Goal: Answer question/provide support

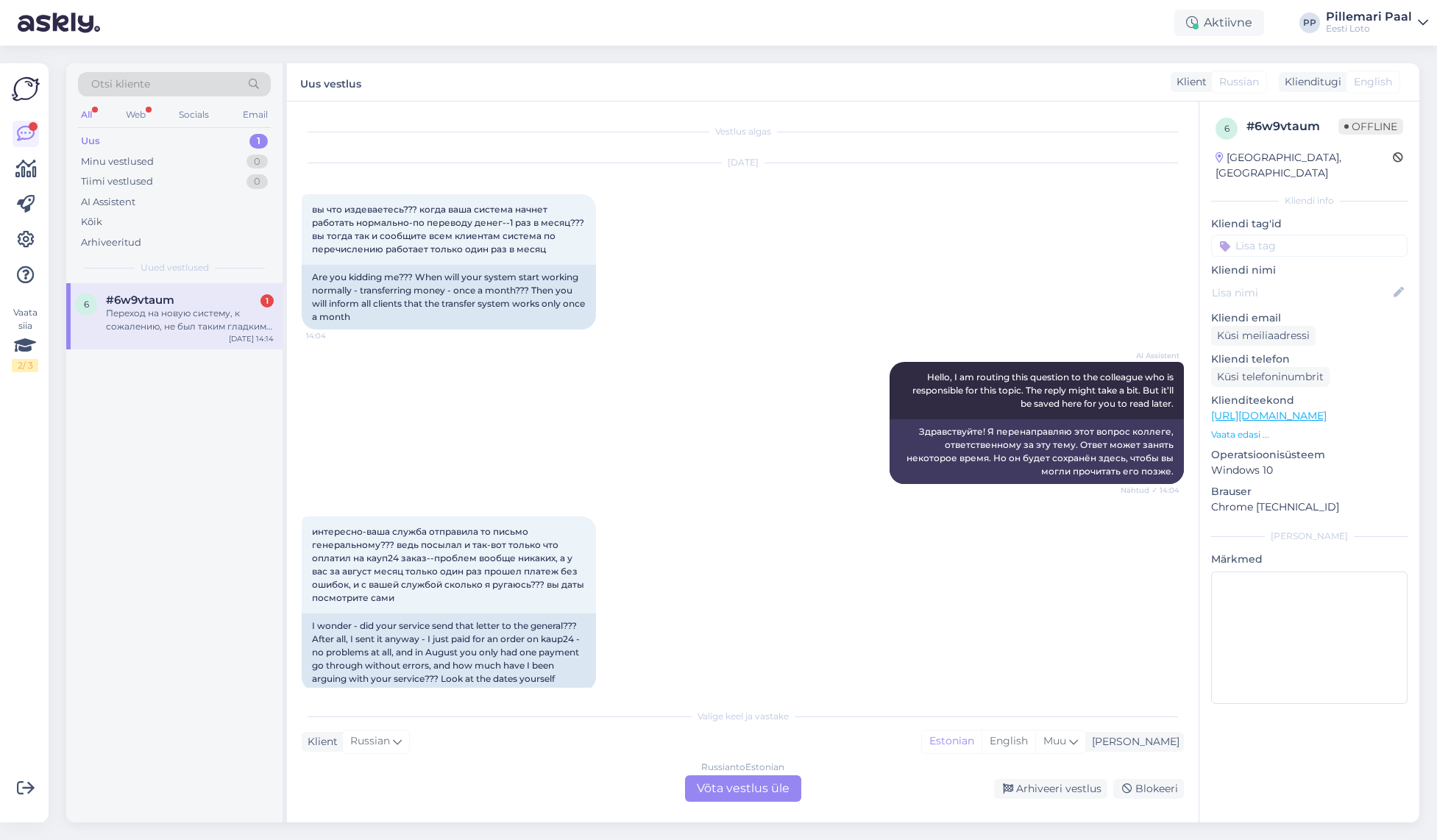
scroll to position [277, 0]
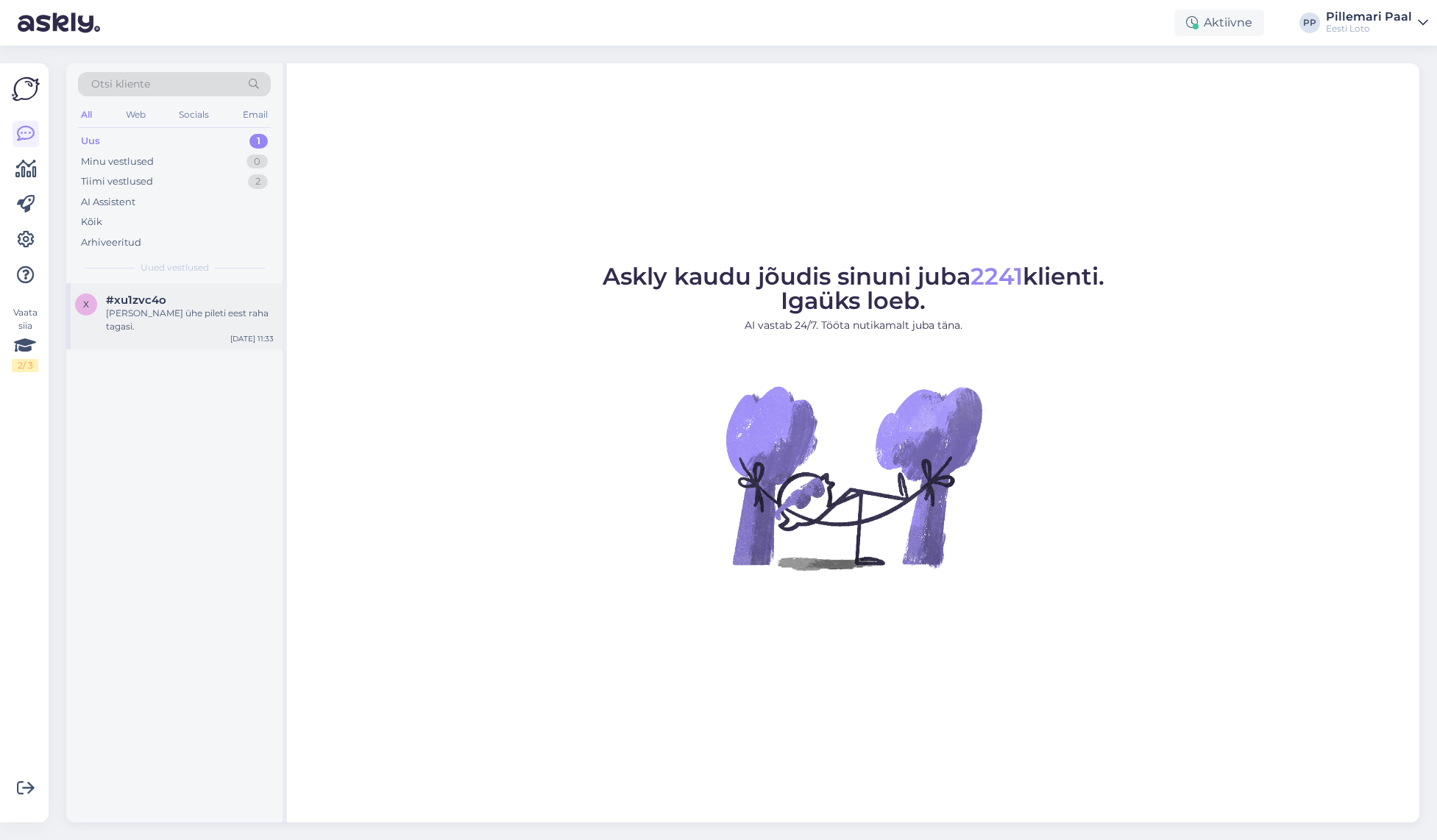
click at [154, 308] on div "[PERSON_NAME] ühe pileti eest raha tagasi." at bounding box center [189, 319] width 168 height 26
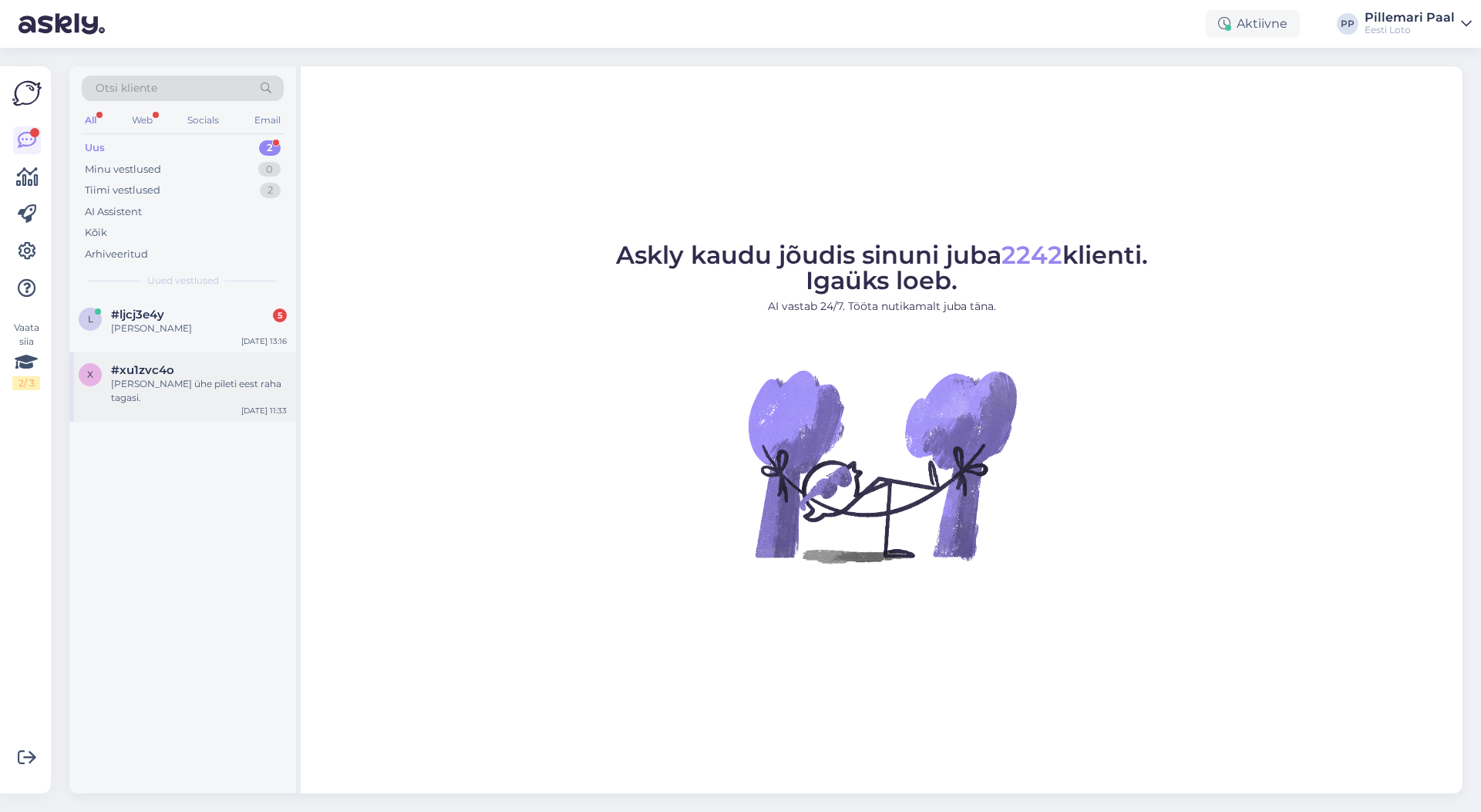
click at [199, 374] on div "#xu1zvc4o" at bounding box center [198, 369] width 176 height 14
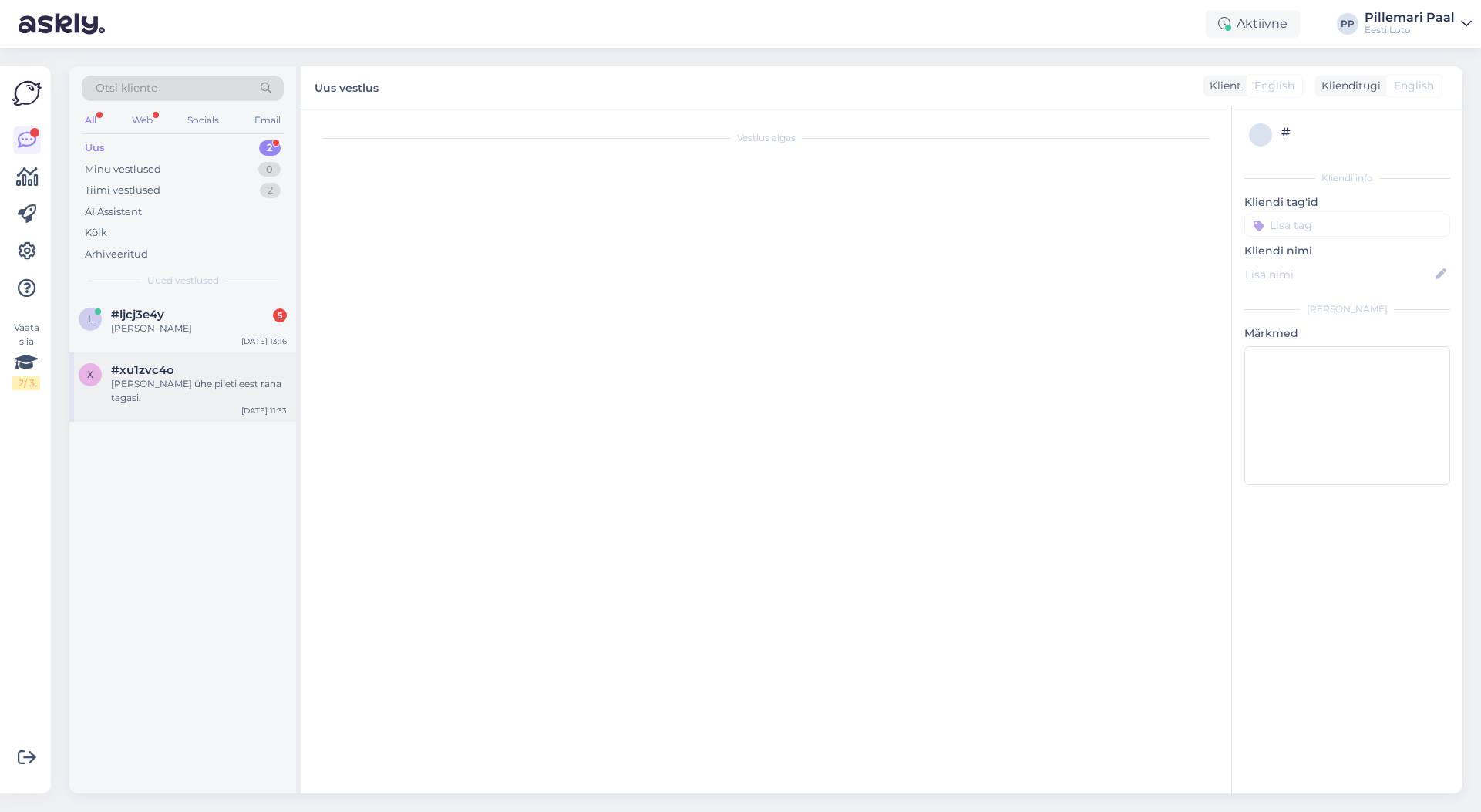
scroll to position [3, 0]
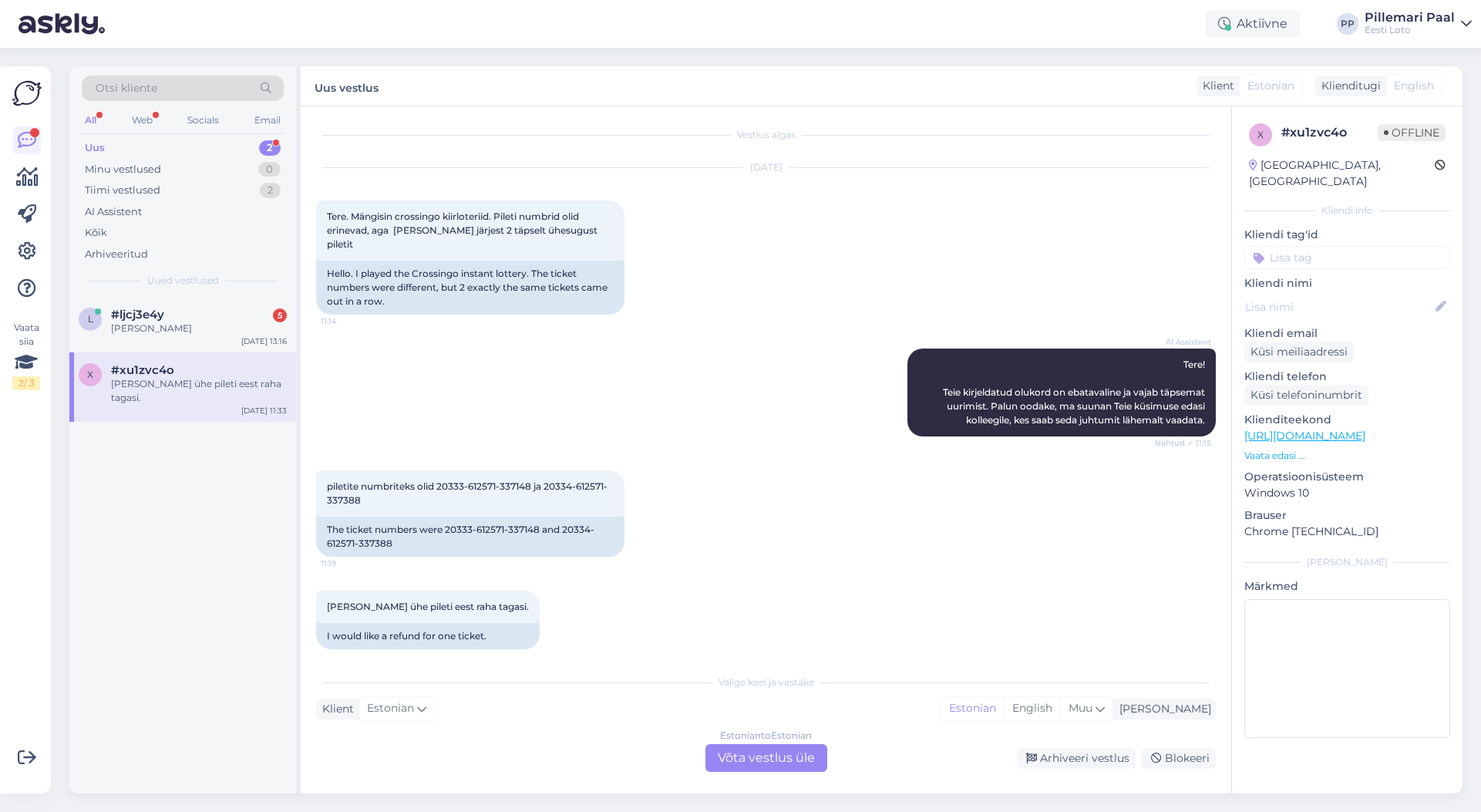
drag, startPoint x: 762, startPoint y: 646, endPoint x: 752, endPoint y: 647, distance: 10.0
click at [761, 646] on div "[PERSON_NAME] ühe pileti eest raha tagasi. 11:33 I would like a refund for one …" at bounding box center [765, 619] width 899 height 92
click at [214, 322] on div "[PERSON_NAME]" at bounding box center [198, 328] width 176 height 14
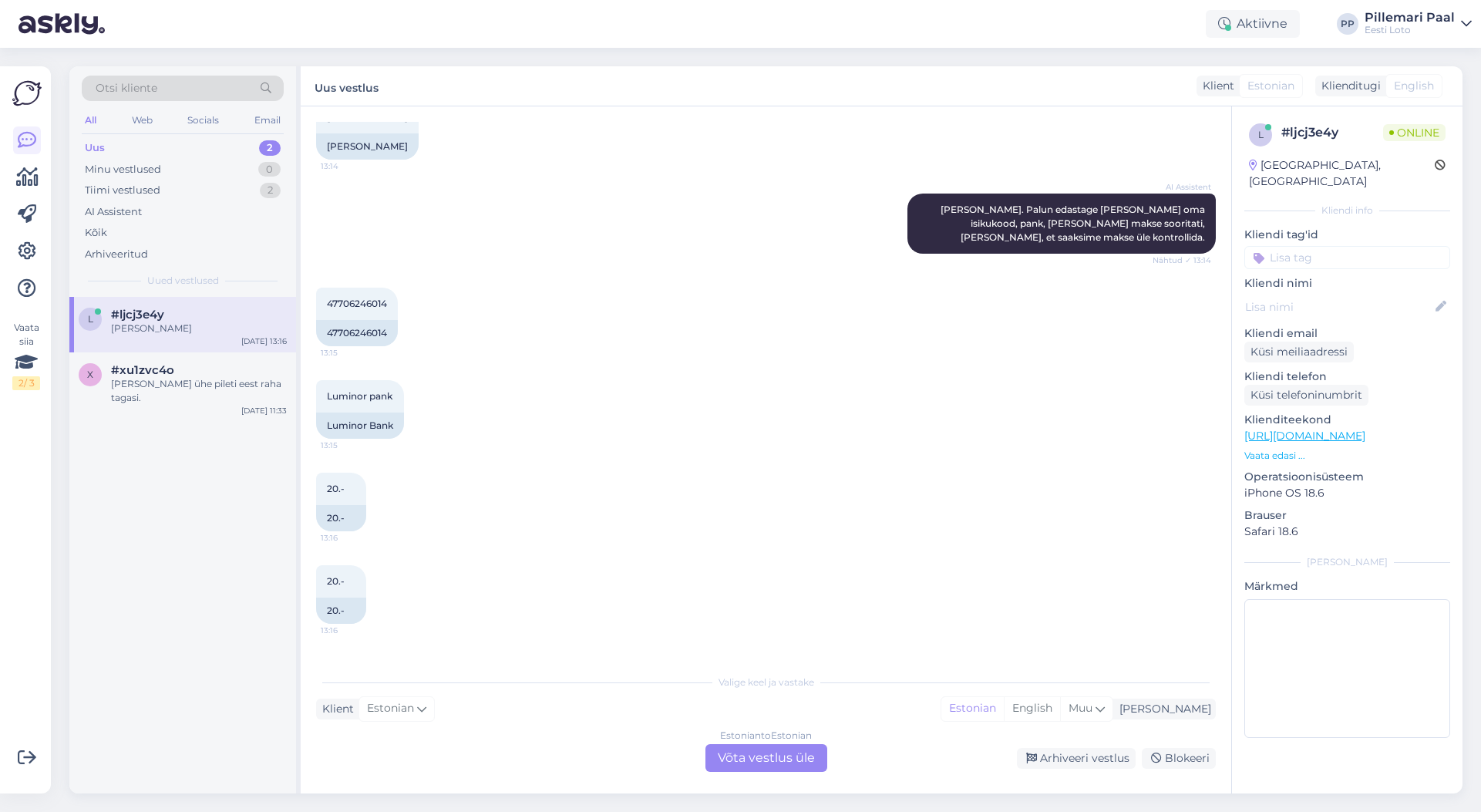
scroll to position [626, 0]
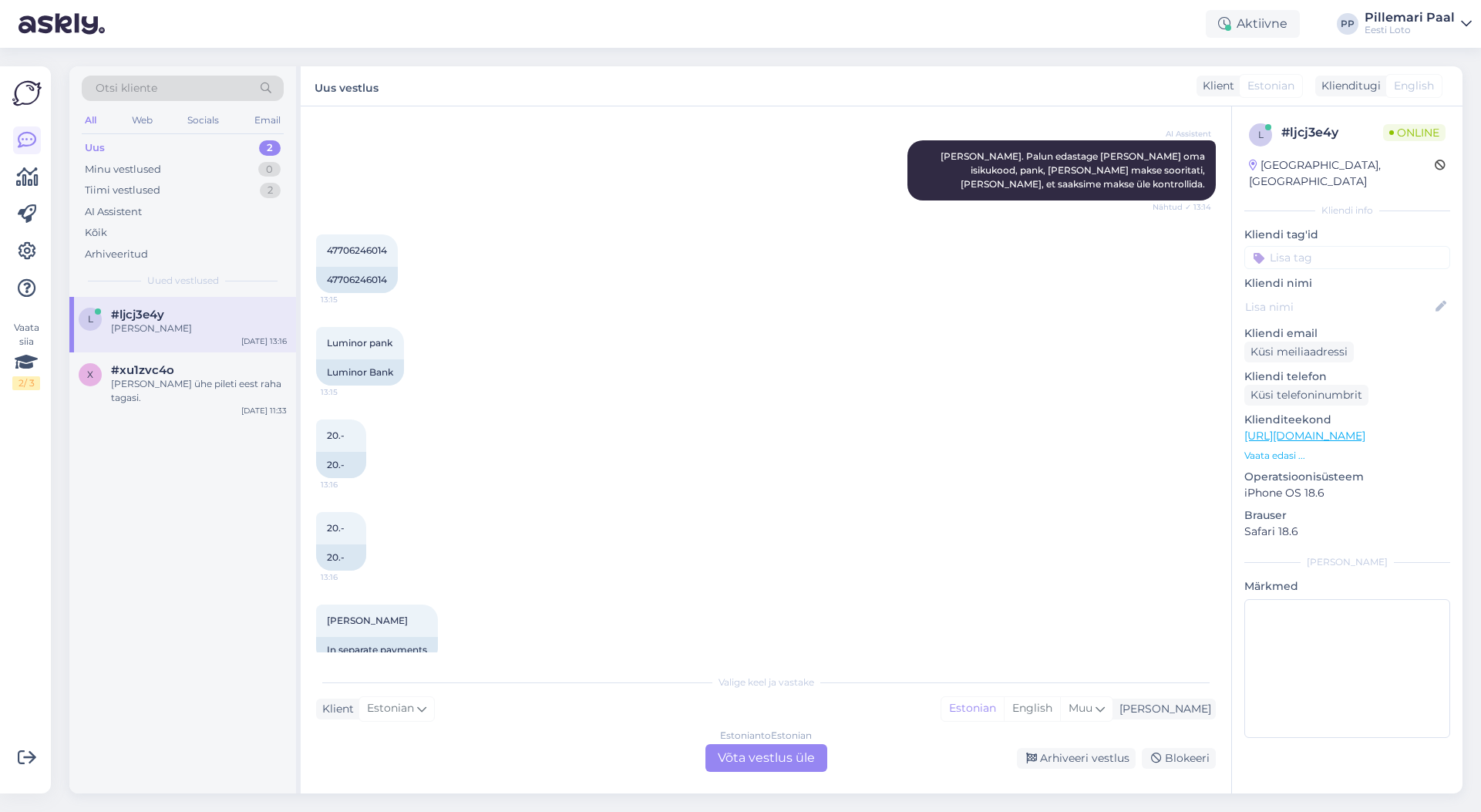
click at [773, 750] on div "Estonian to Estonian Võta vestlus üle" at bounding box center [766, 757] width 121 height 27
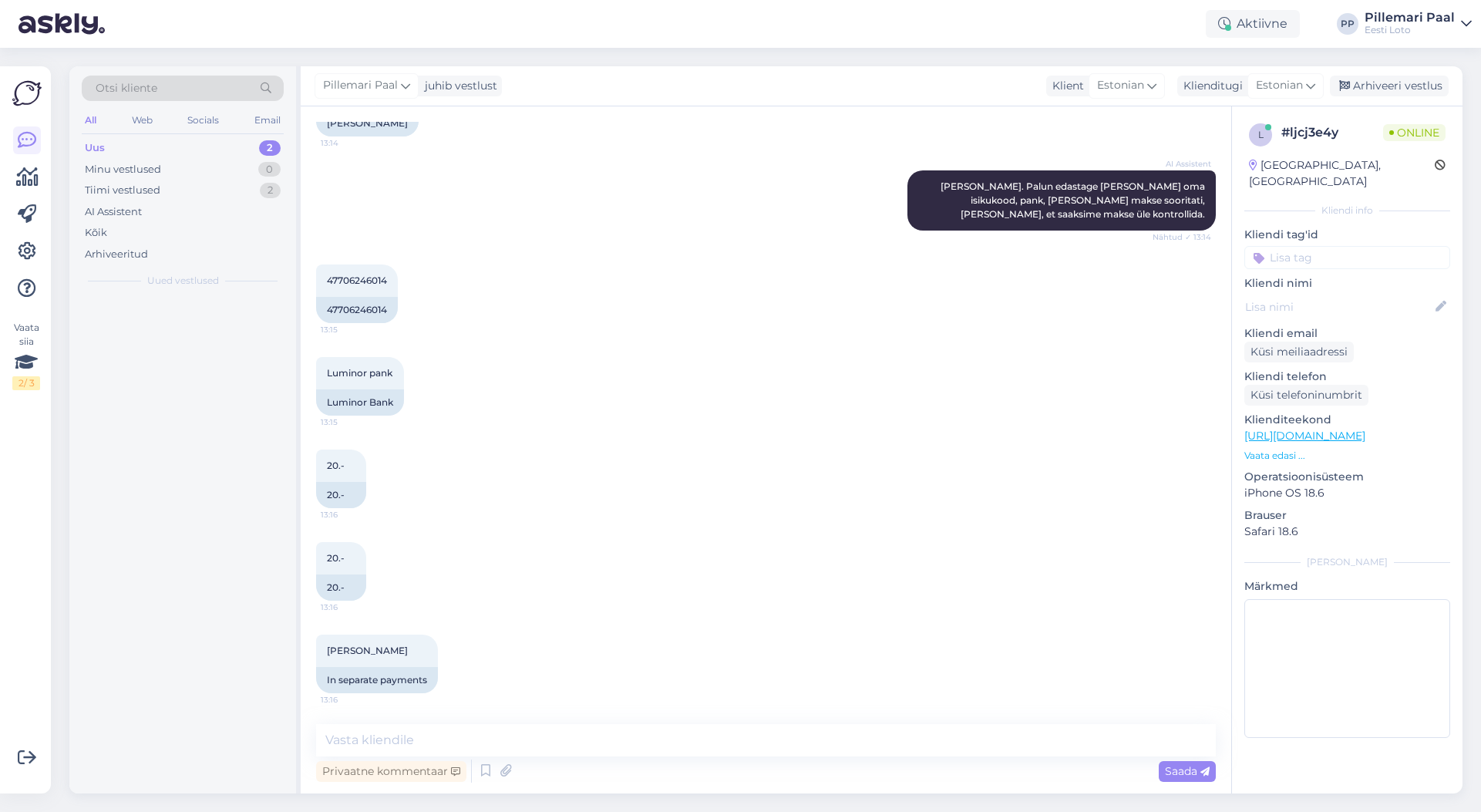
scroll to position [568, 0]
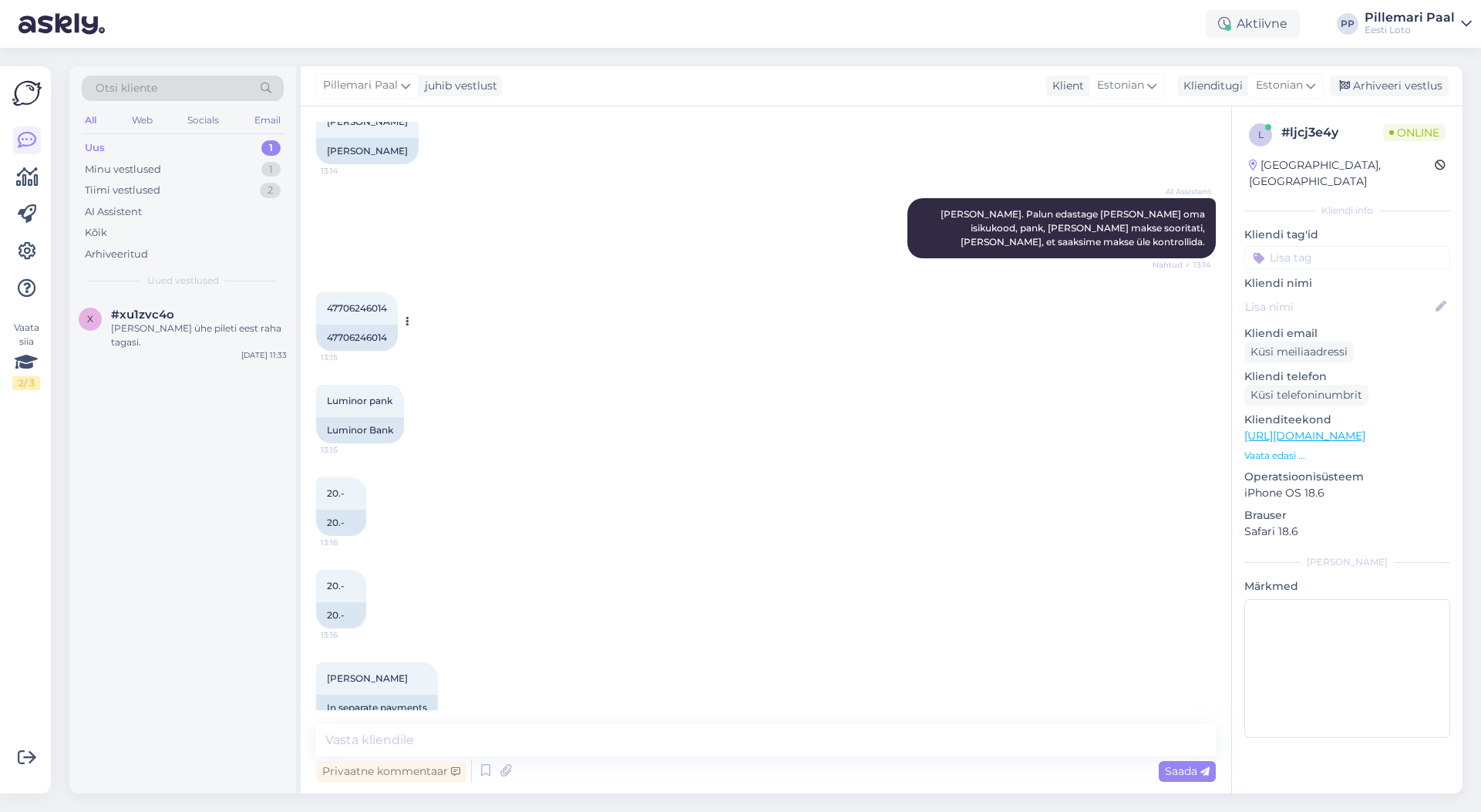
click at [362, 302] on span "47706246014" at bounding box center [357, 308] width 60 height 12
copy span "47706246014"
click at [512, 741] on textarea at bounding box center [765, 740] width 899 height 32
paste textarea "Kahjuks Teie sissemakse ebaõnnestus tehnilise tõrke tõttu. Kontrollisime ostu ü…"
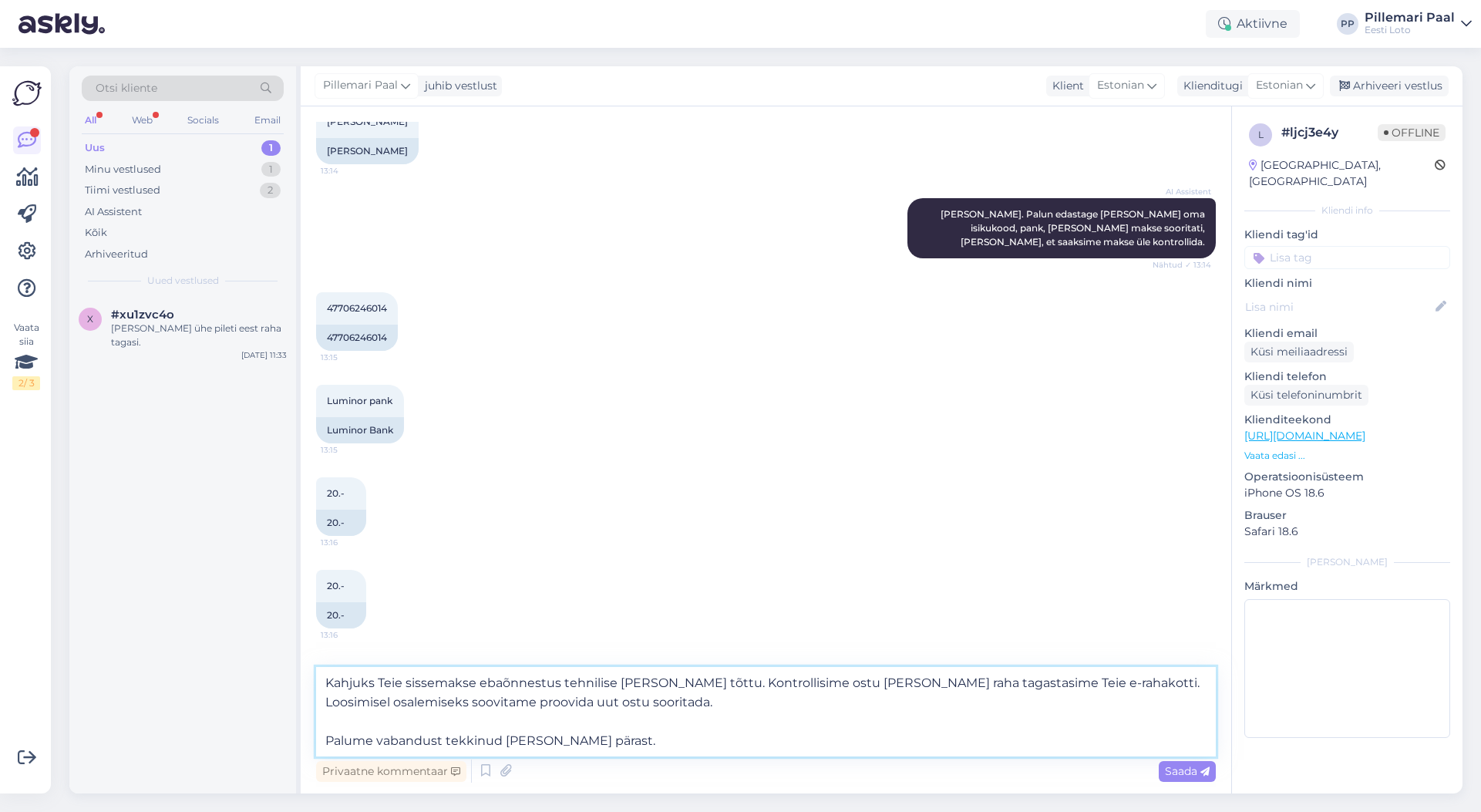
scroll to position [626, 0]
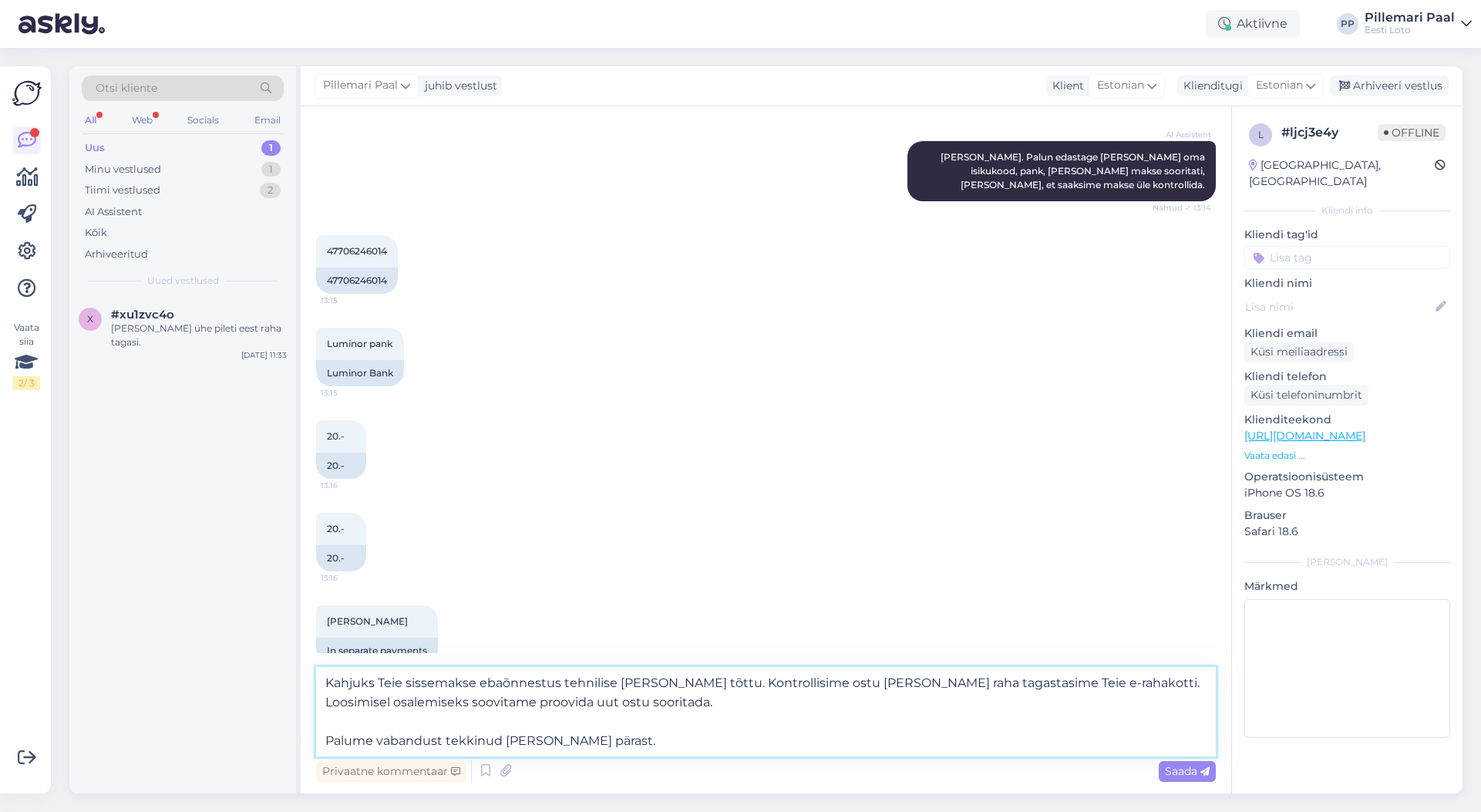
click at [327, 686] on textarea "Kahjuks Teie sissemakse ebaõnnestus tehnilise tõrke tõttu. Kontrollisime ostu ü…" at bounding box center [765, 712] width 899 height 90
drag, startPoint x: 629, startPoint y: 681, endPoint x: 627, endPoint y: 722, distance: 41.0
click at [628, 681] on textarea "Täname, et täpsustasite. Kahjuks Teie sissemakse ebaõnnestus tehnilise tõrke tõ…" at bounding box center [765, 712] width 899 height 90
drag, startPoint x: 626, startPoint y: 680, endPoint x: 631, endPoint y: 707, distance: 27.5
click at [626, 680] on textarea "Täname, et täpsustasite. Kahjuks Teie sissemakse ebaõnnestus tehnilise tõrke tõ…" at bounding box center [765, 712] width 899 height 90
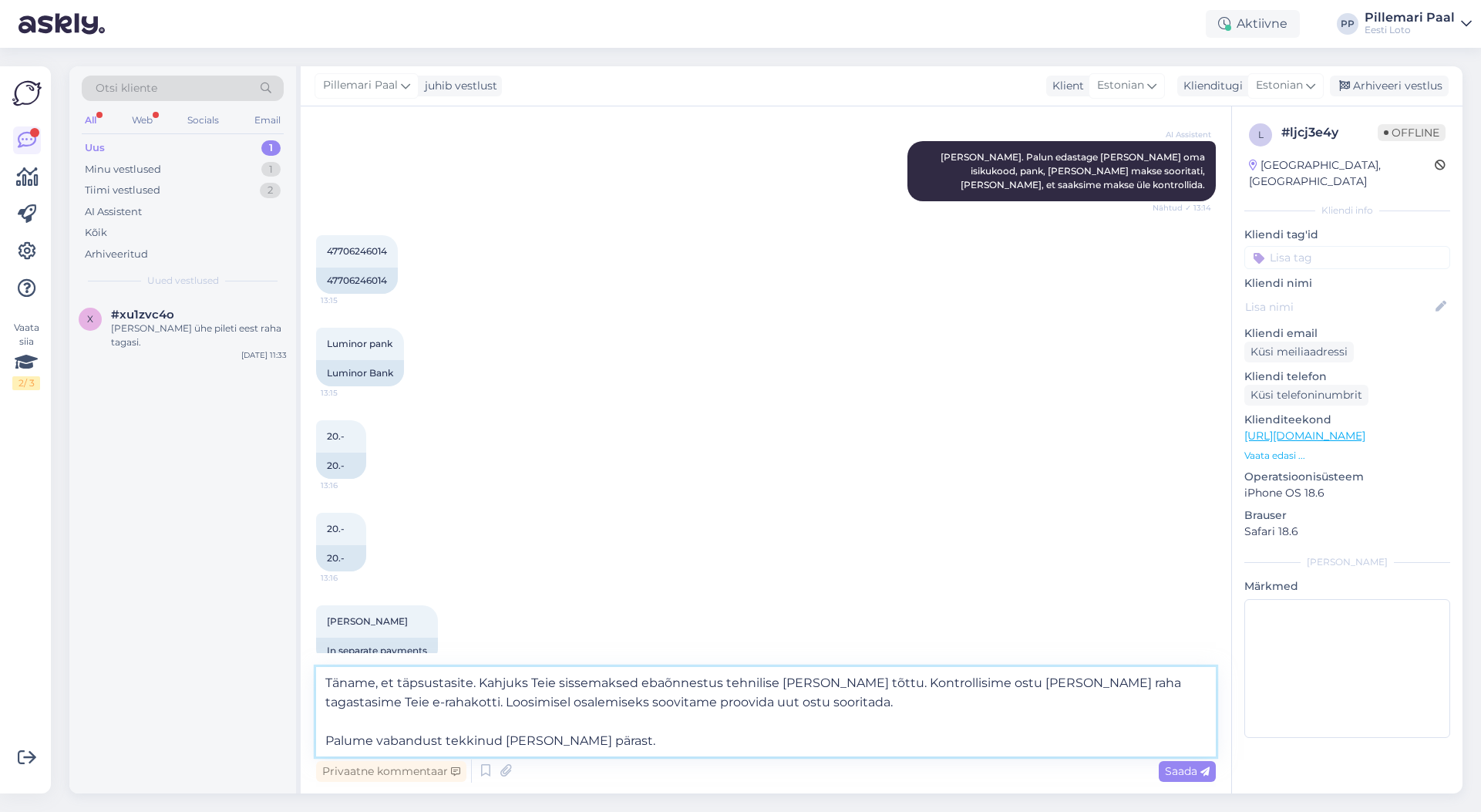
click at [719, 679] on textarea "Täname, et täpsustasite. Kahjuks Teie sissemaksed ebaõnnestus tehnilise tõrke t…" at bounding box center [765, 712] width 899 height 90
drag, startPoint x: 971, startPoint y: 686, endPoint x: 978, endPoint y: 773, distance: 87.3
click at [971, 686] on textarea "Täname, et täpsustasite. Kahjuks Teie sissemaksed ebaõnnestusid tehnilise tõrke…" at bounding box center [765, 712] width 899 height 90
click at [959, 685] on textarea "Täname, et täpsustasite. Kahjuks Teie sissemaksed ebaõnnestusid tehnilise tõrke…" at bounding box center [765, 712] width 899 height 90
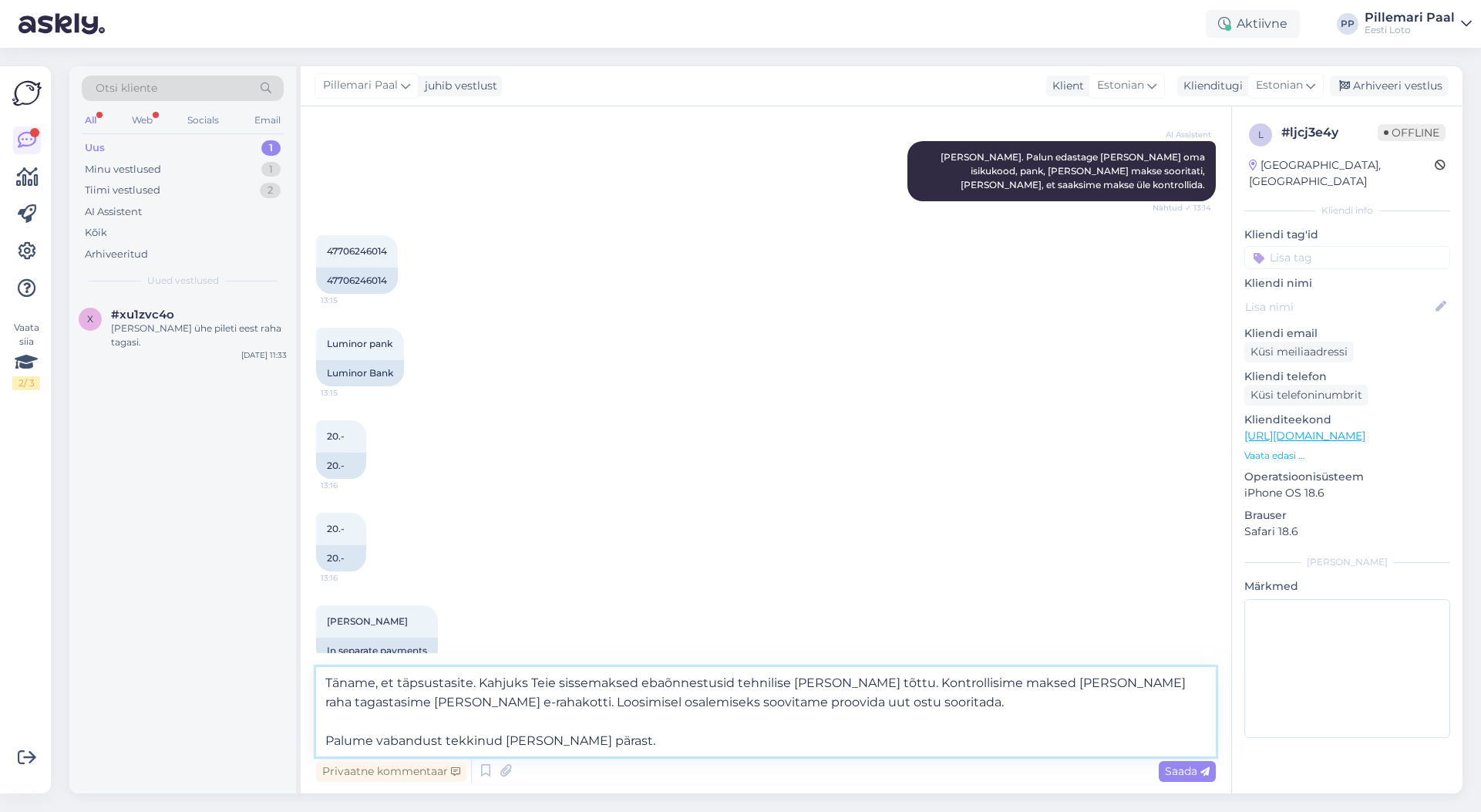
drag, startPoint x: 780, startPoint y: 704, endPoint x: 387, endPoint y: 695, distance: 393.1
click at [387, 695] on textarea "Täname, et täpsustasite. Kahjuks Teie sissemaksed ebaõnnestusid tehnilise tõrke…" at bounding box center [765, 712] width 899 height 90
type textarea "Täname, et täpsustasite. Kahjuks Teie sissemaksed ebaõnnestusid tehnilise tõrke…"
click at [1176, 770] on span "Saada" at bounding box center [1187, 770] width 45 height 14
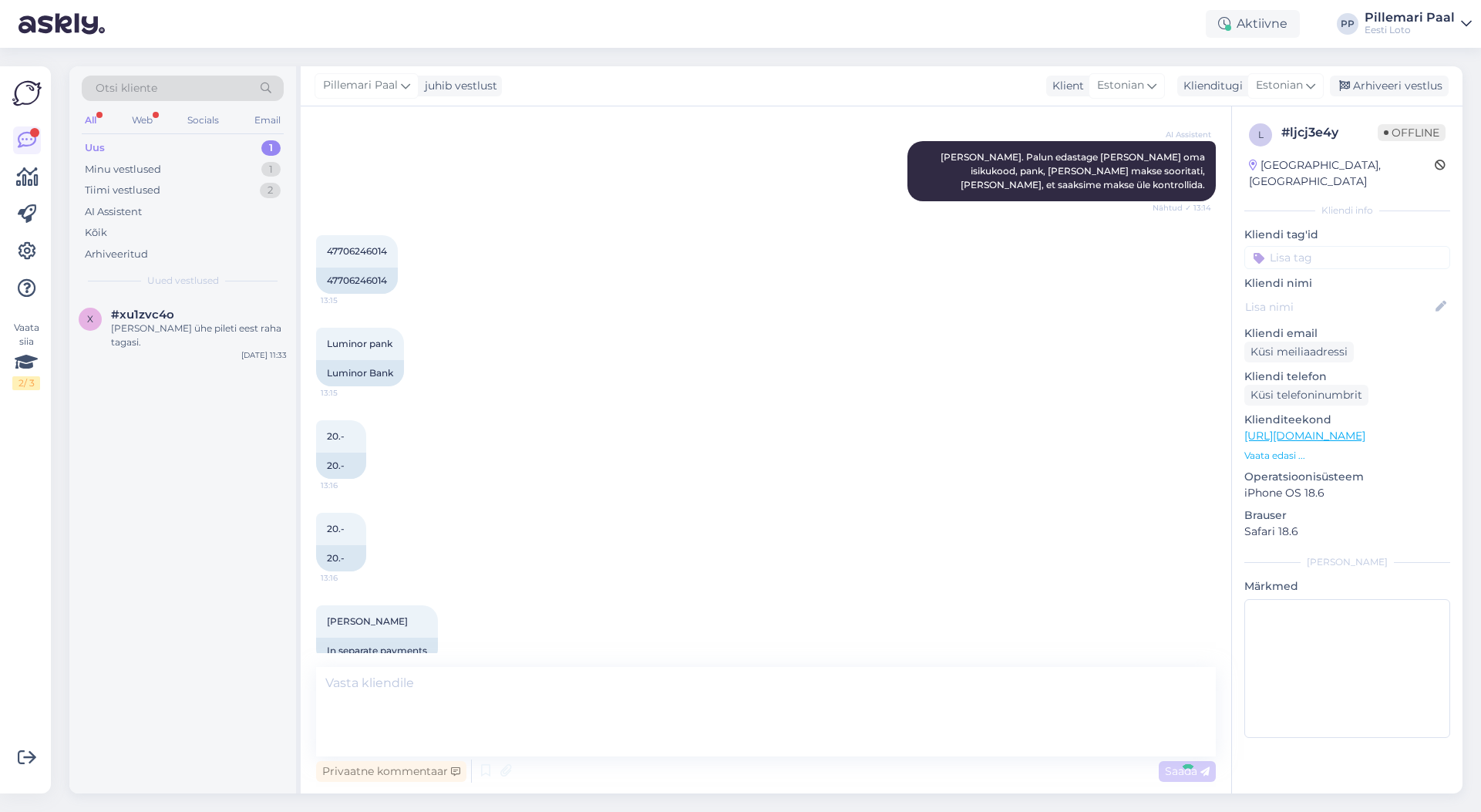
scroll to position [690, 0]
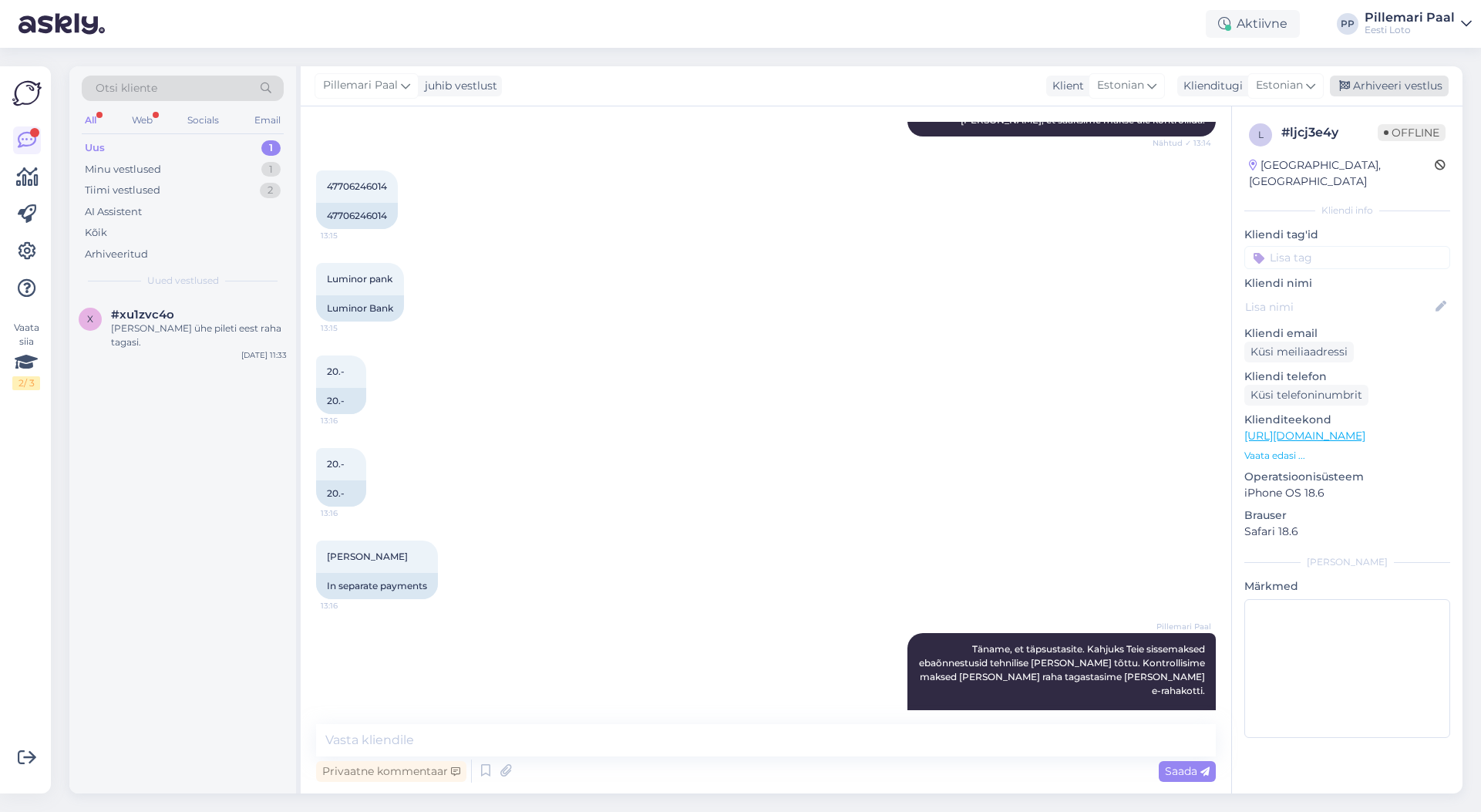
drag, startPoint x: 1403, startPoint y: 80, endPoint x: 1393, endPoint y: 82, distance: 10.2
click at [1403, 80] on div "Arhiveeri vestlus" at bounding box center [1389, 86] width 119 height 21
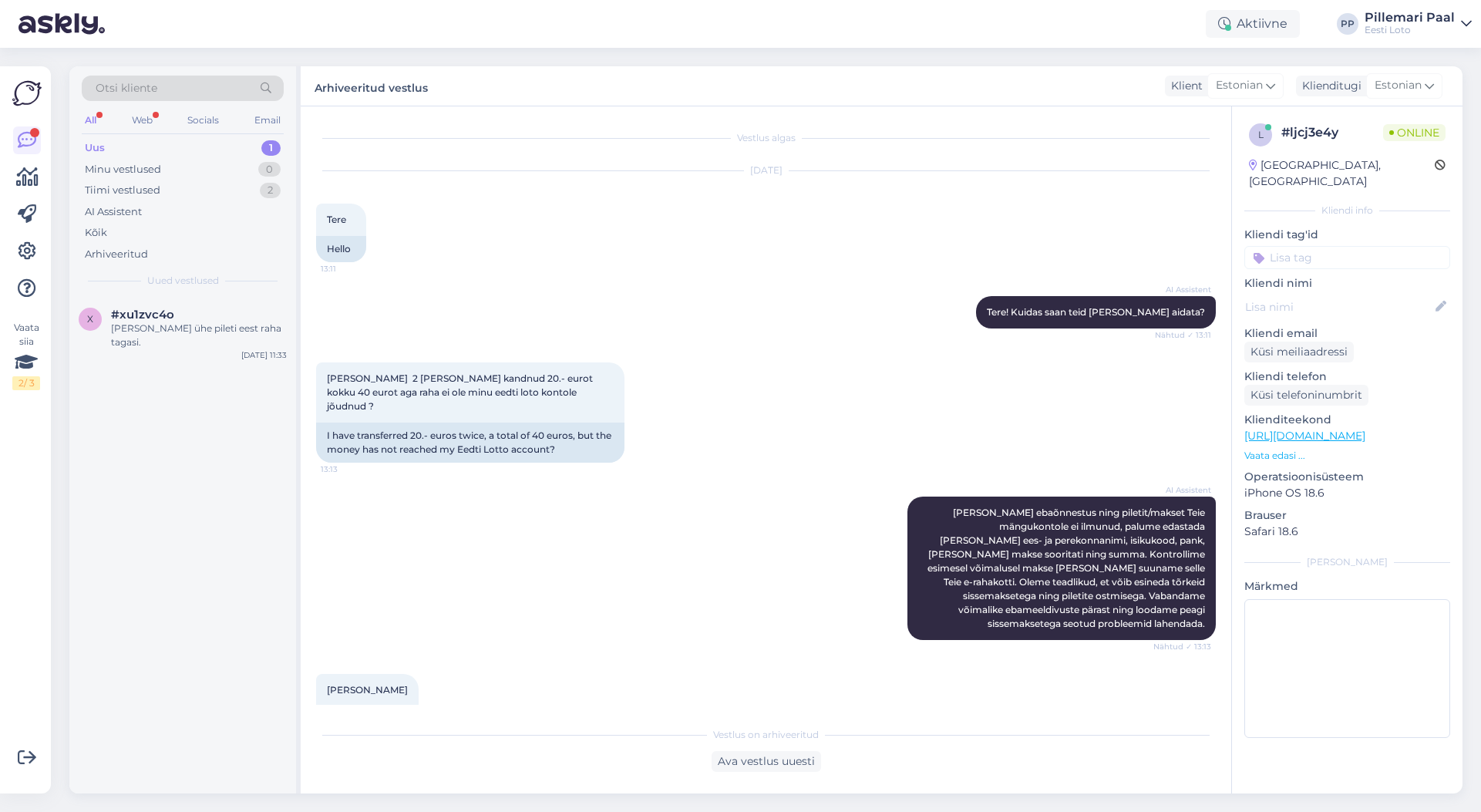
scroll to position [868, 0]
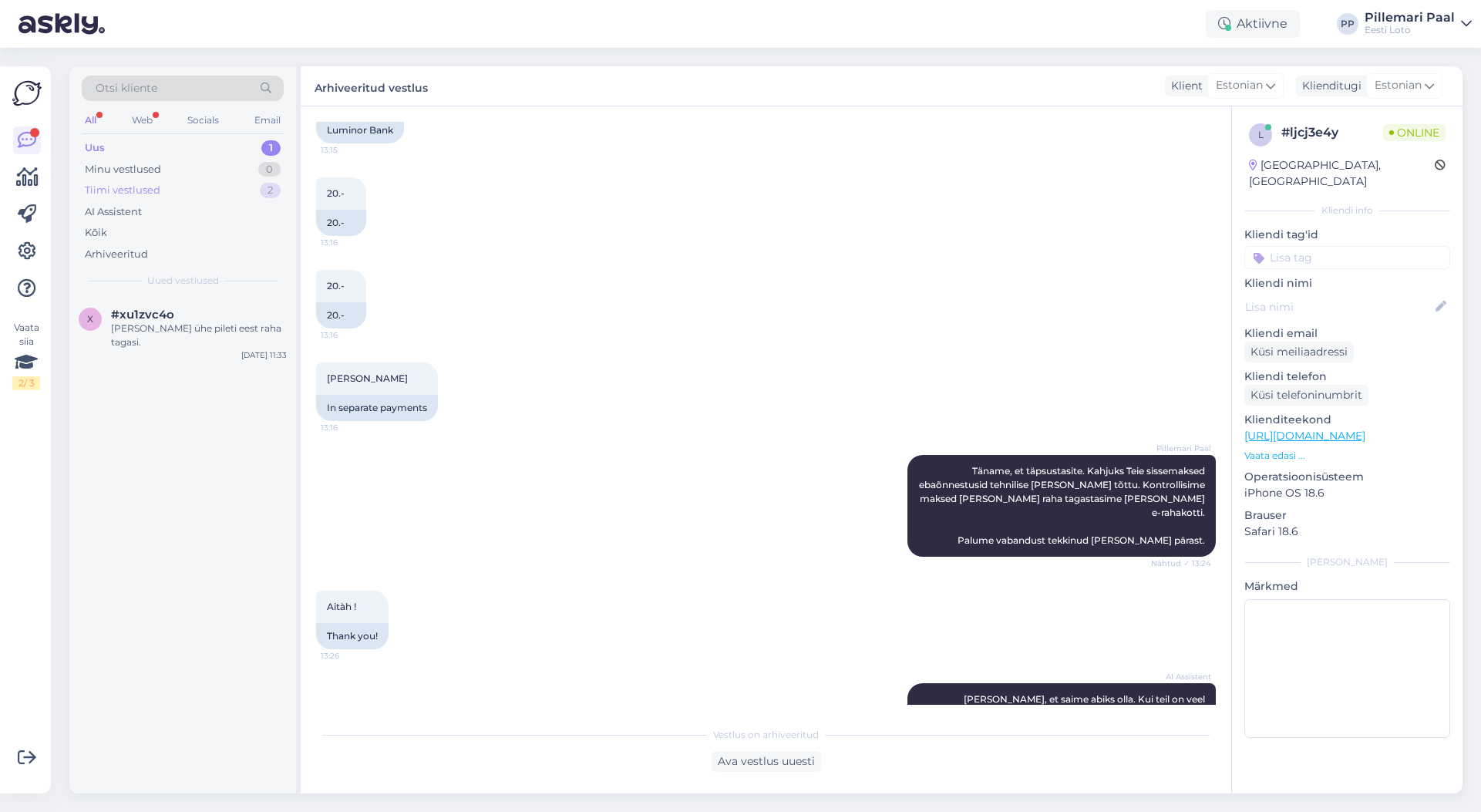
click at [169, 181] on div "Tiimi vestlused 2" at bounding box center [182, 191] width 202 height 22
click at [135, 147] on div "Uus 1" at bounding box center [182, 148] width 202 height 22
